Goal: Task Accomplishment & Management: Manage account settings

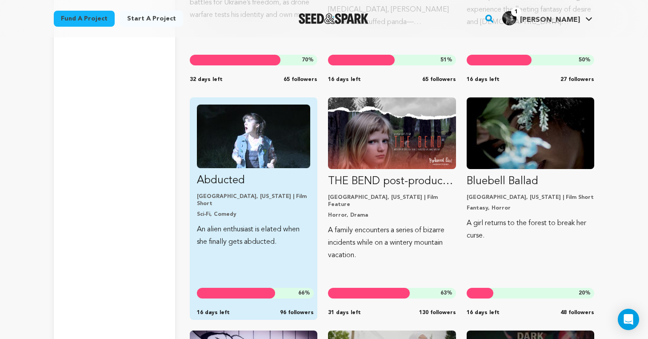
scroll to position [5248, 0]
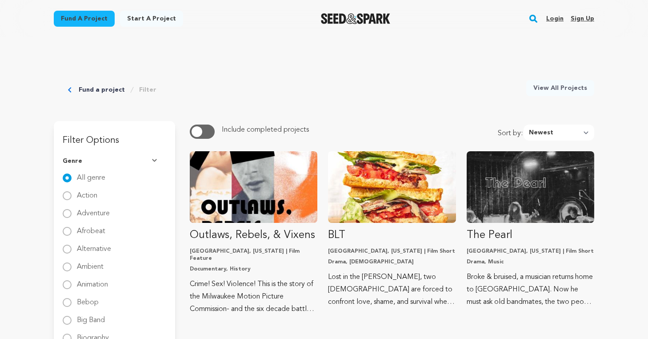
scroll to position [1671, 0]
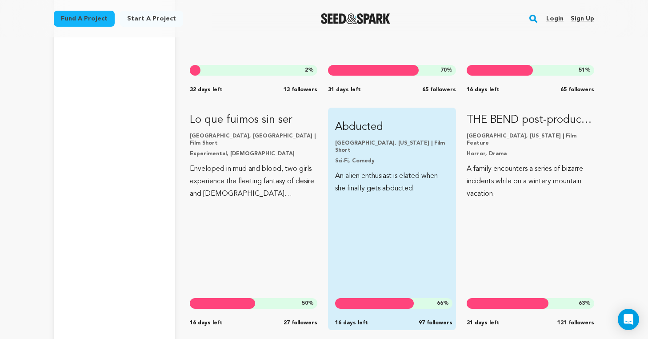
scroll to position [5240, 0]
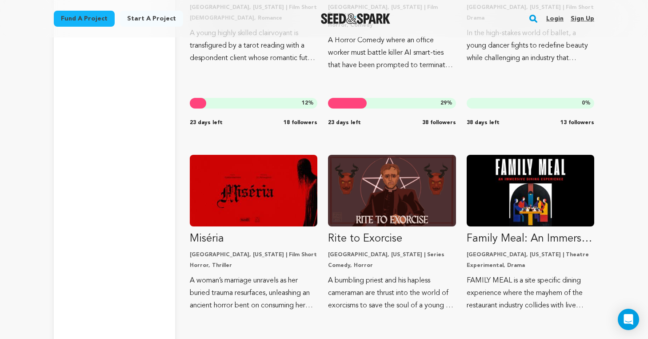
scroll to position [2831, 0]
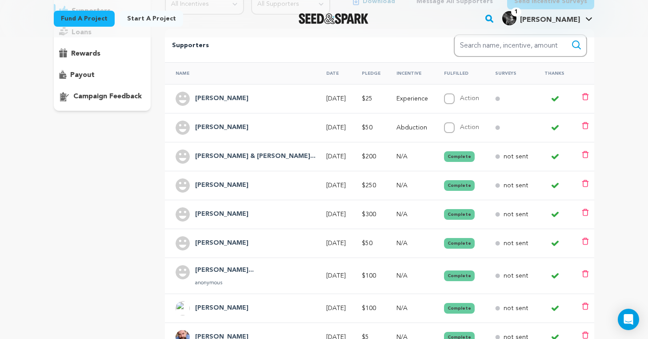
scroll to position [139, 0]
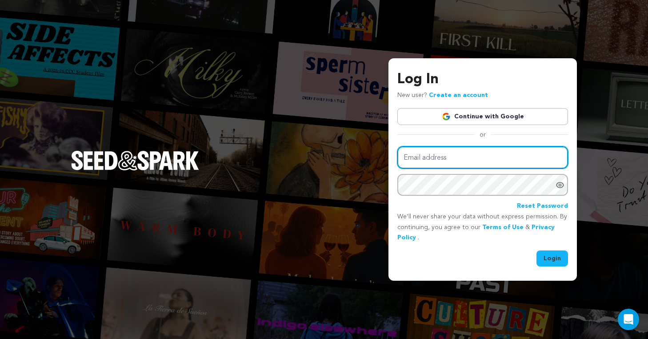
click at [460, 162] on input "Email address" at bounding box center [482, 157] width 171 height 23
click at [439, 152] on input "Email address" at bounding box center [482, 157] width 171 height 23
type input "d"
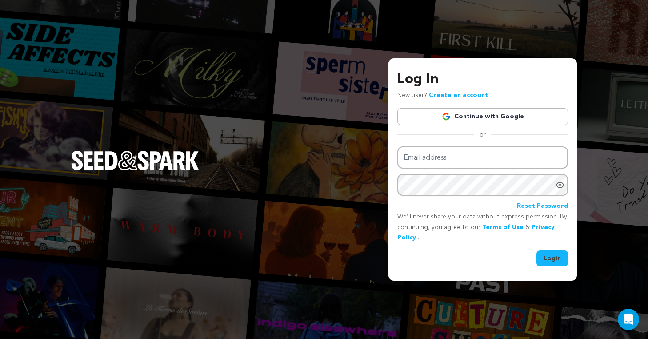
type input "sinkedupfilm@gmail.com"
click at [552, 258] on button "Login" at bounding box center [552, 258] width 32 height 16
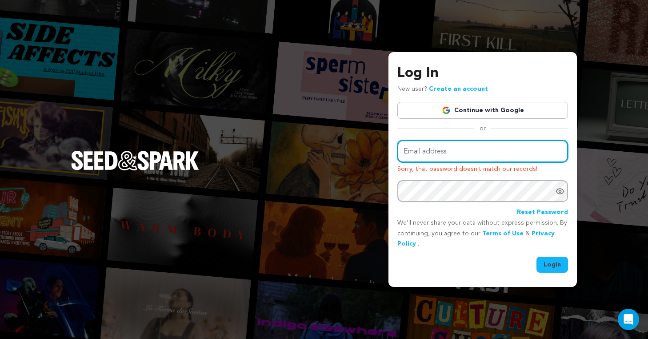
click at [456, 159] on input "Email address" at bounding box center [482, 151] width 171 height 23
type input "sinkedupfilm@gmail.com"
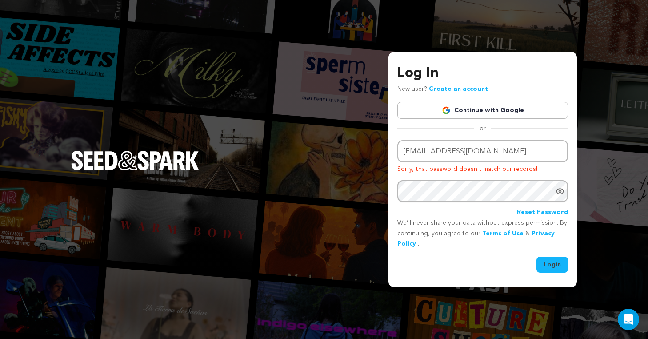
click at [561, 262] on button "Login" at bounding box center [552, 264] width 32 height 16
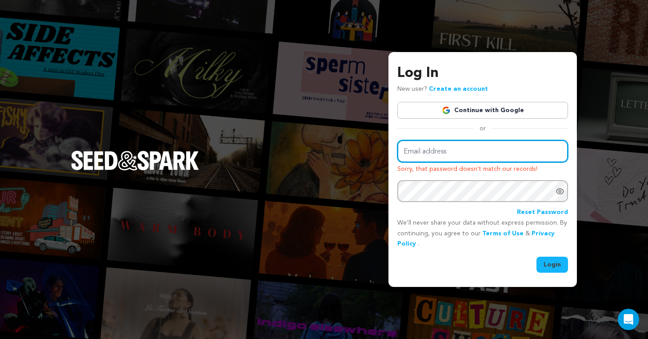
click at [476, 159] on input "Email address" at bounding box center [482, 151] width 171 height 23
type input "raechelzar@gmail.com"
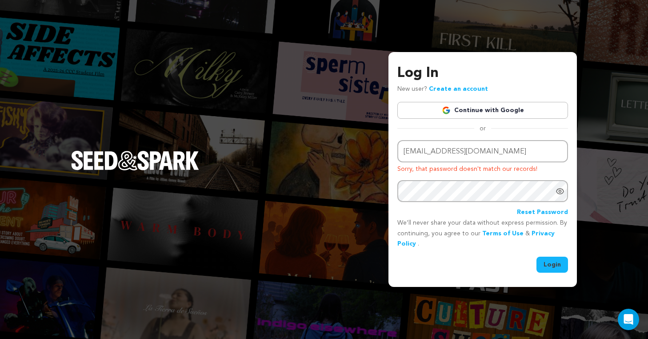
click at [552, 265] on button "Login" at bounding box center [552, 264] width 32 height 16
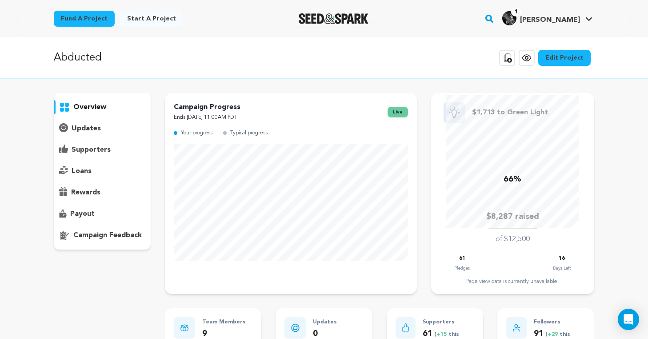
click at [89, 145] on p "supporters" at bounding box center [91, 149] width 39 height 11
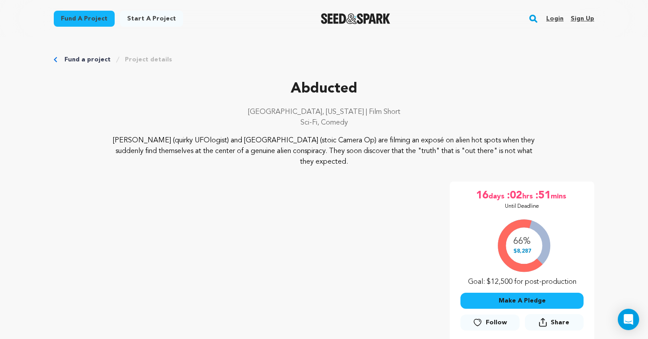
scroll to position [98, 0]
